Goal: Task Accomplishment & Management: Use online tool/utility

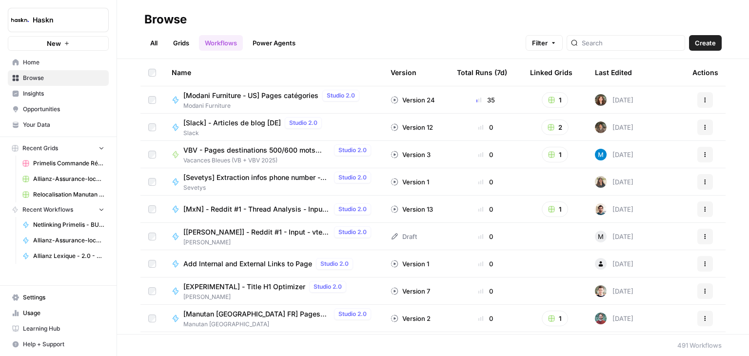
click at [35, 64] on span "Home" at bounding box center [63, 62] width 81 height 9
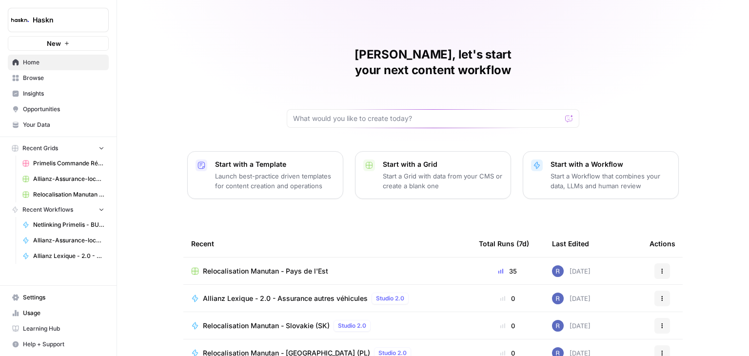
scroll to position [92, 0]
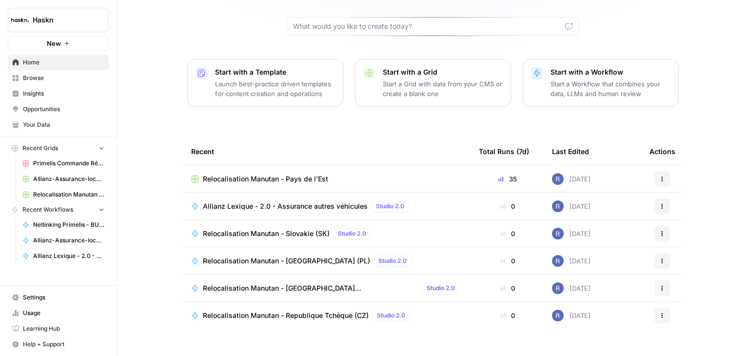
click at [268, 174] on span "Relocalisation Manutan - Pays de l'Est" at bounding box center [265, 179] width 125 height 10
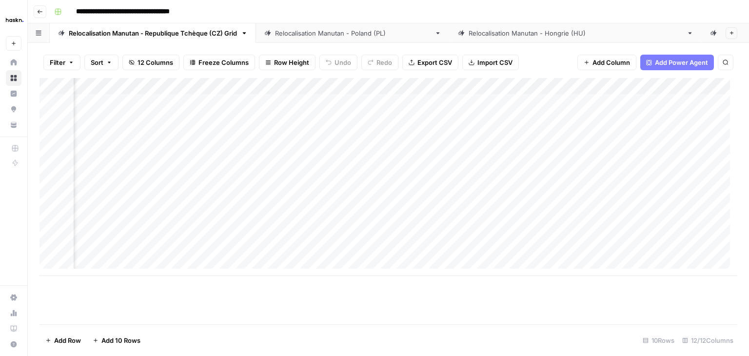
scroll to position [0, 101]
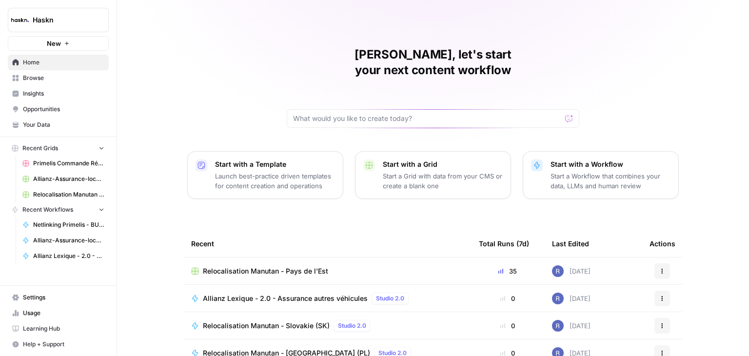
click at [49, 79] on span "Browse" at bounding box center [63, 78] width 81 height 9
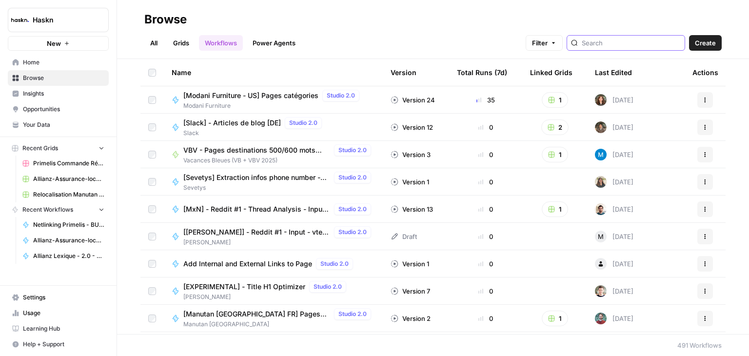
click at [648, 44] on input "search" at bounding box center [631, 43] width 99 height 10
click at [32, 59] on span "Home" at bounding box center [63, 62] width 81 height 9
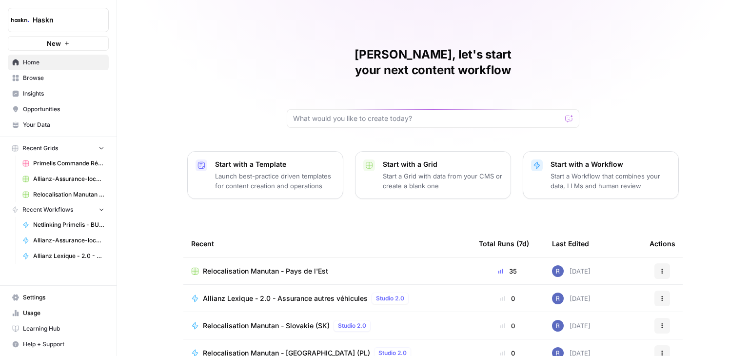
click at [52, 82] on span "Browse" at bounding box center [63, 78] width 81 height 9
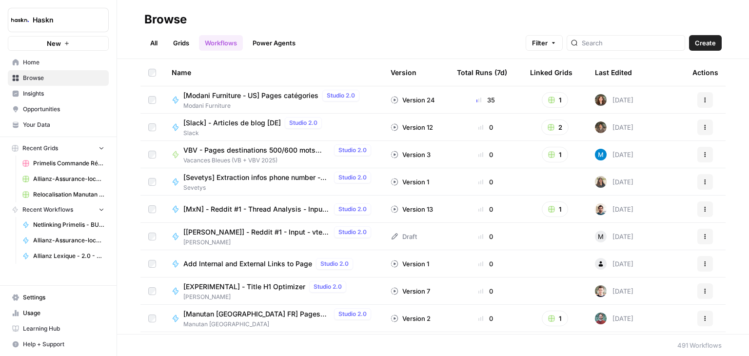
click at [156, 42] on link "All" at bounding box center [153, 43] width 19 height 16
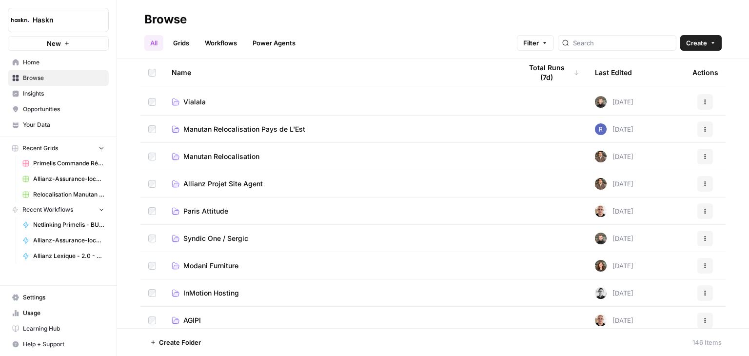
scroll to position [25, 0]
click at [274, 126] on span "Manutan Relocalisation Pays de L'Est" at bounding box center [244, 129] width 122 height 10
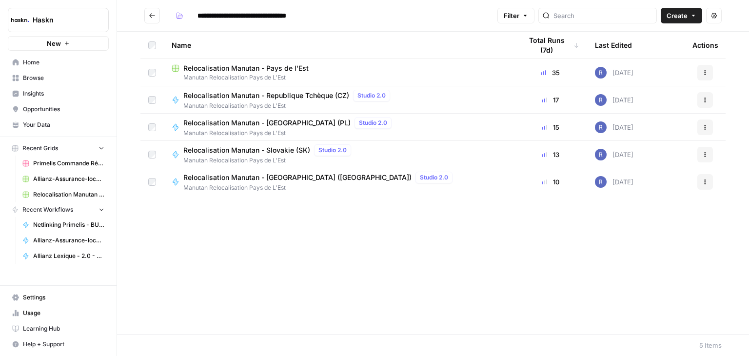
click at [270, 69] on span "Relocalisation Manutan - Pays de l'Est" at bounding box center [245, 68] width 125 height 10
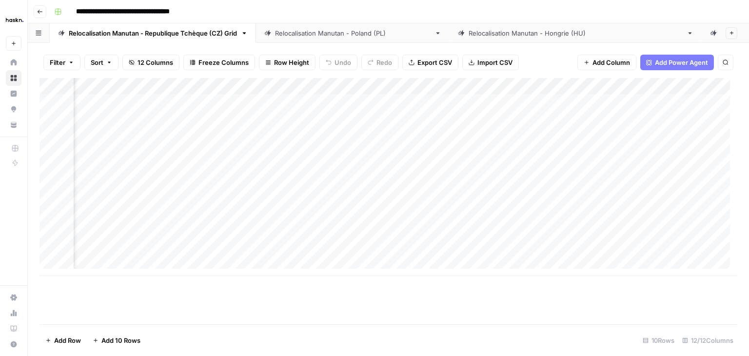
scroll to position [0, 363]
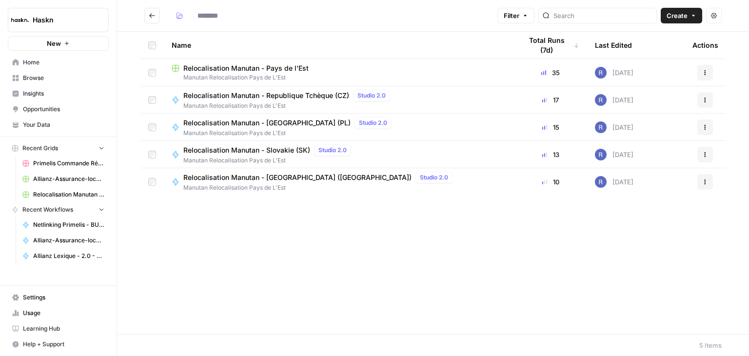
type input "**********"
click at [544, 71] on div at bounding box center [543, 73] width 1 height 4
click at [155, 22] on button "Go back" at bounding box center [152, 16] width 16 height 16
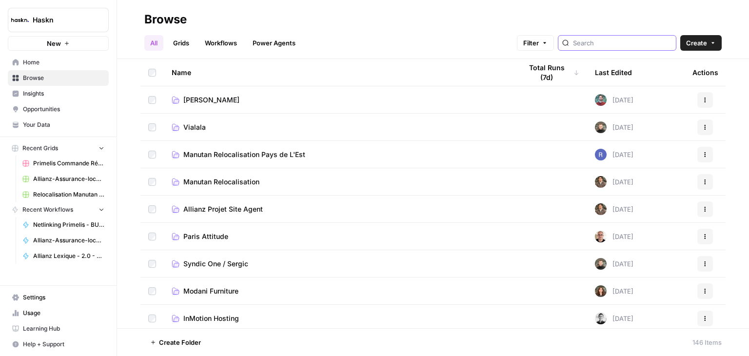
click at [610, 44] on input "search" at bounding box center [622, 43] width 99 height 10
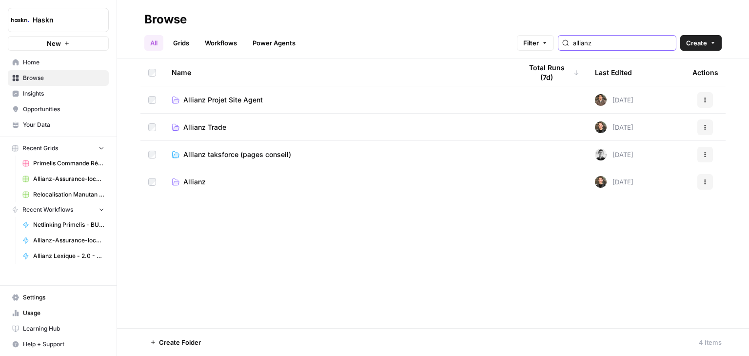
type input "allianz"
click at [220, 45] on link "Workflows" at bounding box center [221, 43] width 44 height 16
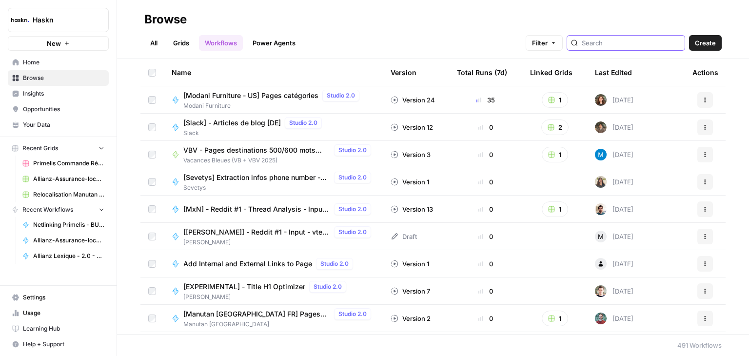
click at [618, 40] on input "search" at bounding box center [631, 43] width 99 height 10
click at [724, 132] on div "Name Version Total Runs (7d) Linked Grids Last Edited Actions [Modani Furniture…" at bounding box center [433, 196] width 632 height 275
click at [611, 70] on div "Last Edited" at bounding box center [613, 72] width 37 height 27
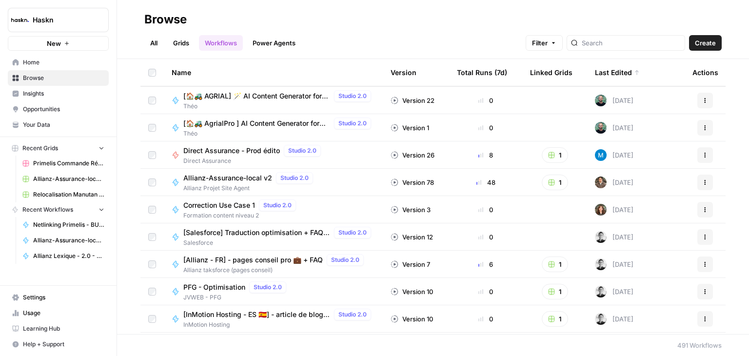
scroll to position [111, 0]
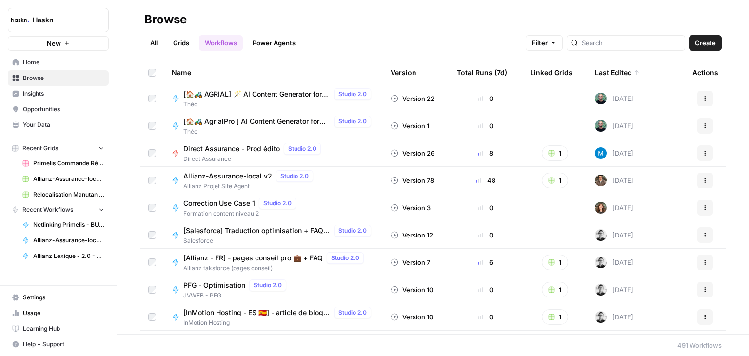
click at [263, 175] on span "Allianz-Assurance-local v2" at bounding box center [227, 176] width 89 height 10
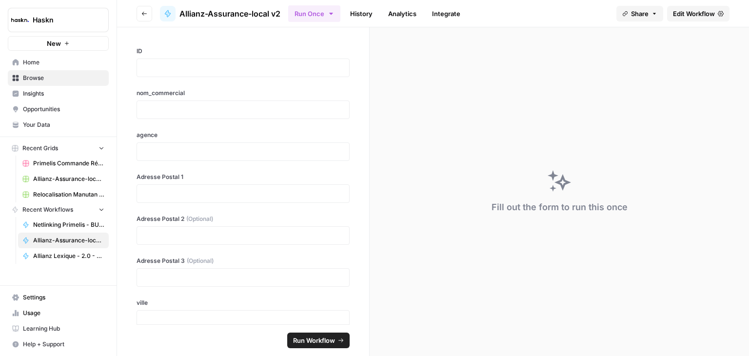
click at [703, 16] on span "Edit Workflow" at bounding box center [694, 14] width 42 height 10
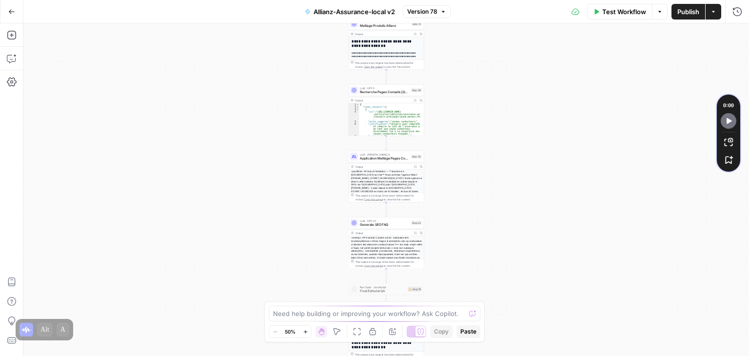
click at [488, 206] on div "**********" at bounding box center [385, 189] width 725 height 332
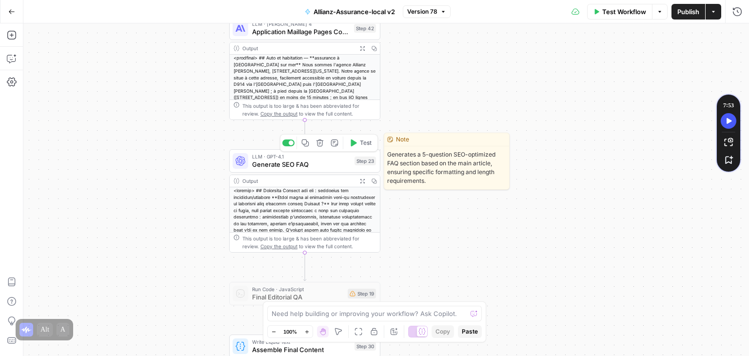
click at [279, 171] on div "LLM · GPT-4.1 Generate SEO FAQ Step 23 Copy step Delete step Edit Note Test" at bounding box center [304, 160] width 151 height 23
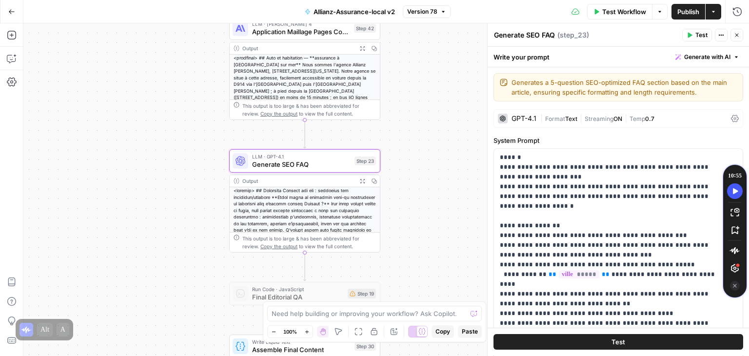
drag, startPoint x: 731, startPoint y: 113, endPoint x: 739, endPoint y: 259, distance: 147.0
click at [739, 259] on div "10 : 55 1.1 ×" at bounding box center [734, 232] width 23 height 123
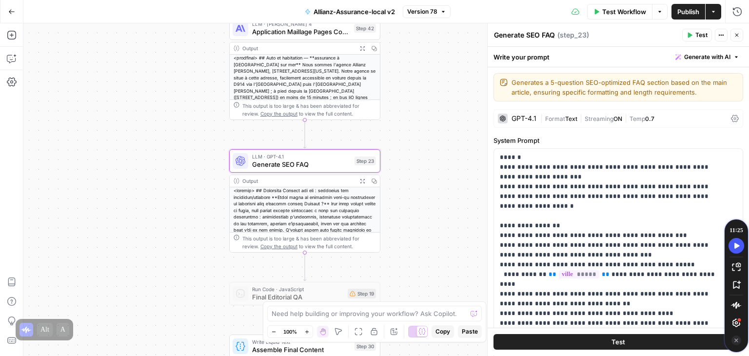
click at [724, 122] on div "GPT-4.1 | Format Text | Streaming ON | Temp 0.7" at bounding box center [618, 118] width 250 height 19
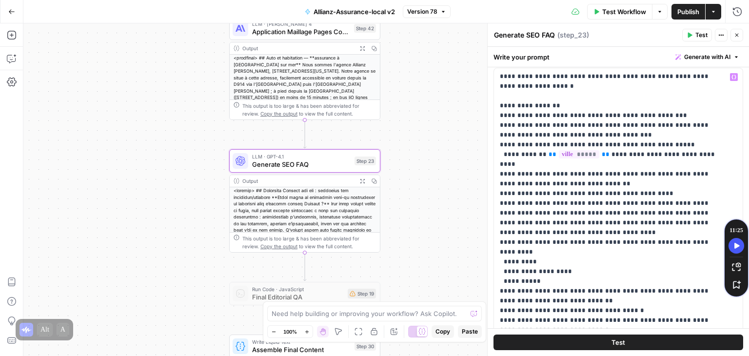
scroll to position [439, 0]
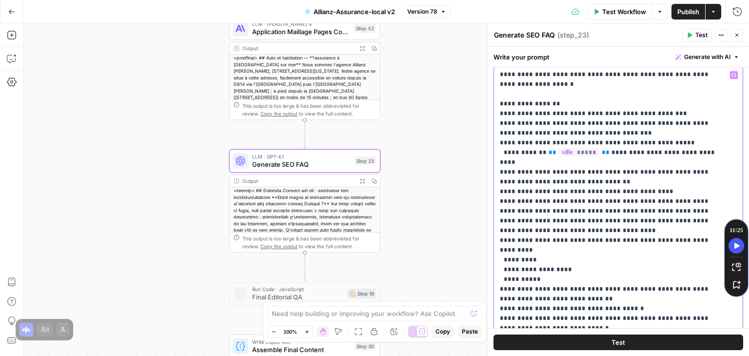
drag, startPoint x: 522, startPoint y: 209, endPoint x: 498, endPoint y: 179, distance: 38.2
click at [498, 179] on div "**********" at bounding box center [614, 264] width 241 height 397
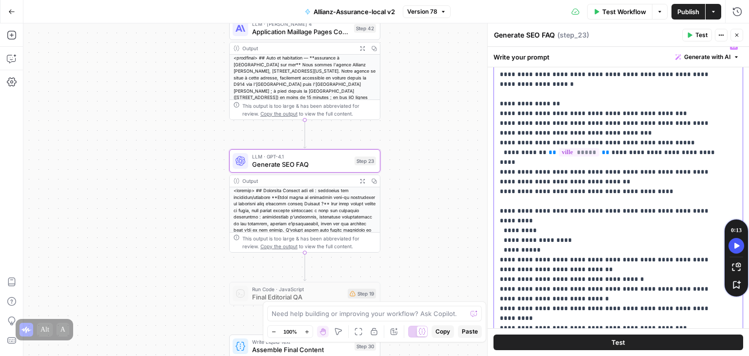
scroll to position [478, 0]
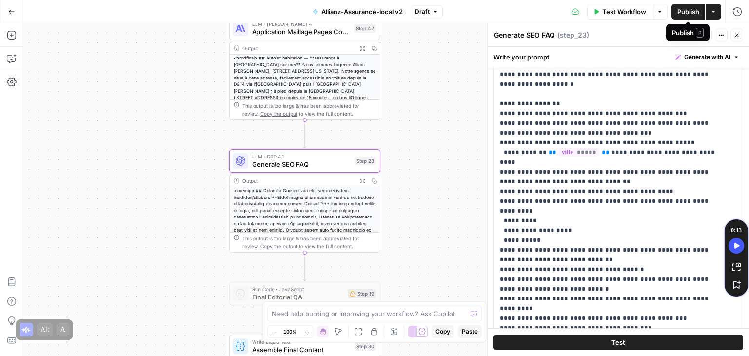
click at [686, 11] on span "Publish" at bounding box center [688, 12] width 22 height 10
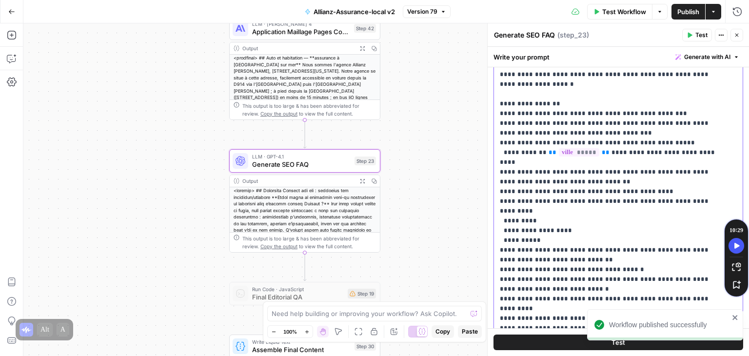
click at [610, 197] on p "**********" at bounding box center [611, 226] width 222 height 390
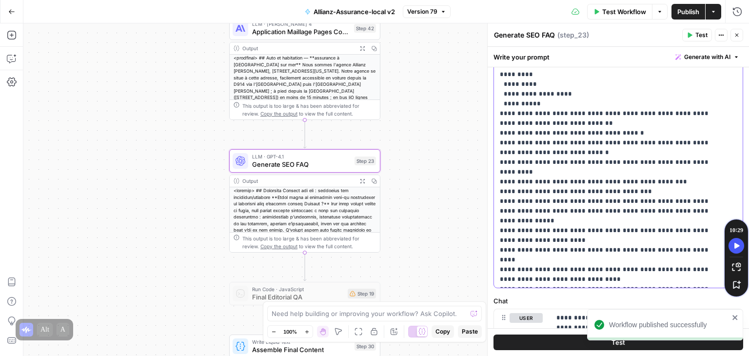
scroll to position [614, 0]
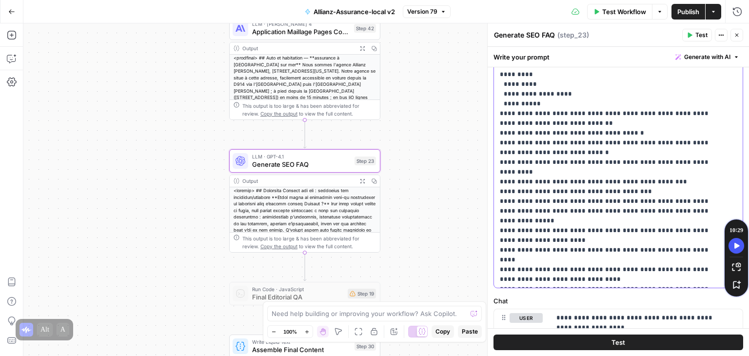
click at [610, 197] on p "**********" at bounding box center [611, 89] width 222 height 390
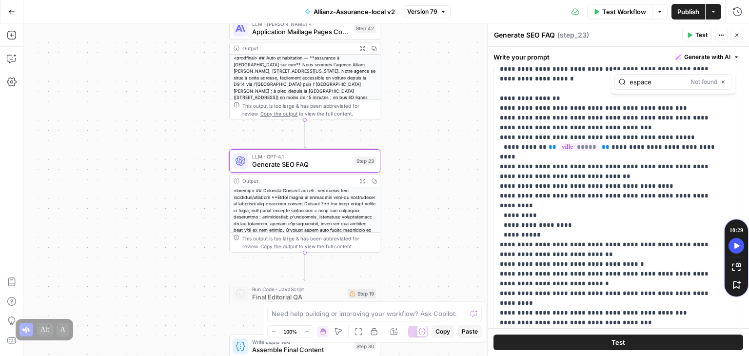
scroll to position [504, 0]
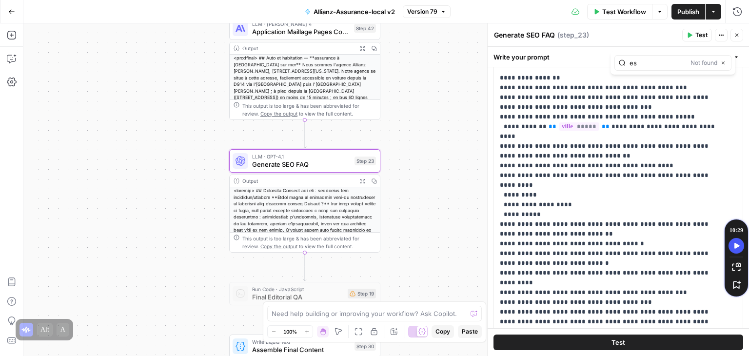
type input "e"
type input "c"
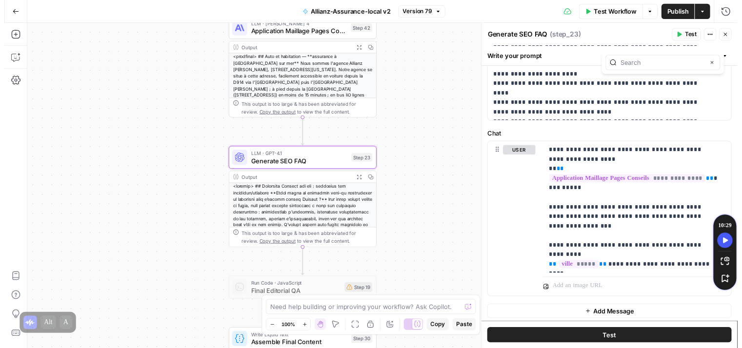
scroll to position [780, 0]
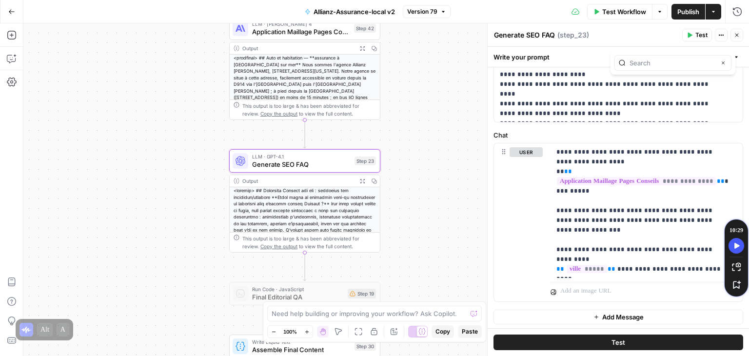
click at [532, 344] on button "Test" at bounding box center [618, 342] width 250 height 16
